Goal: Information Seeking & Learning: Learn about a topic

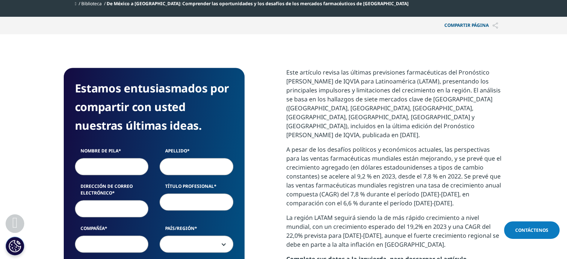
scroll to position [410, 0]
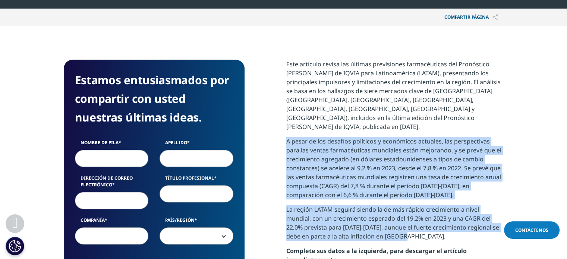
drag, startPoint x: 286, startPoint y: 95, endPoint x: 417, endPoint y: 187, distance: 159.9
click at [417, 187] on div "Este artículo revisa las últimas previsiones farmacéuticas del Pronóstico [PERS…" at bounding box center [394, 172] width 217 height 225
copy div "A pesar de los desafíos políticos y económicos actuales, las perspectivas para …"
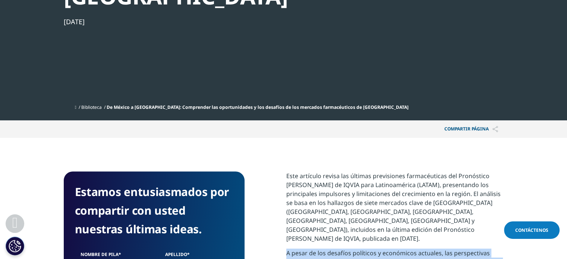
scroll to position [298, 0]
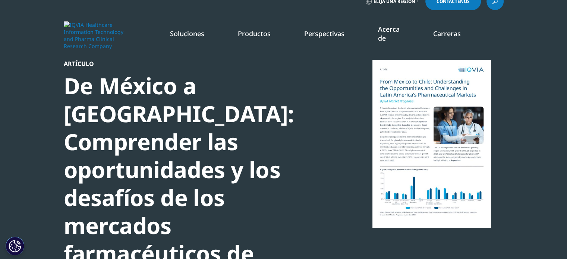
scroll to position [0, 0]
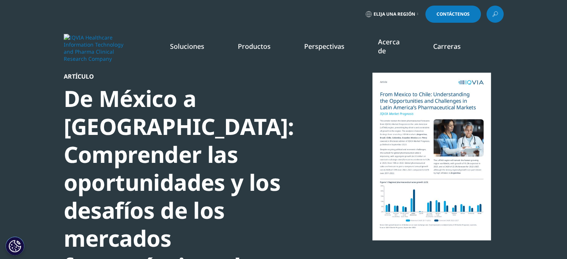
click at [425, 128] on div at bounding box center [432, 157] width 144 height 168
click at [416, 134] on div at bounding box center [432, 157] width 144 height 168
